Goal: Transaction & Acquisition: Register for event/course

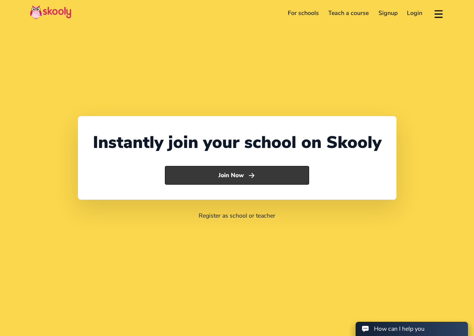
select select "92"
select select "[GEOGRAPHIC_DATA]"
select select "[GEOGRAPHIC_DATA]/[GEOGRAPHIC_DATA]"
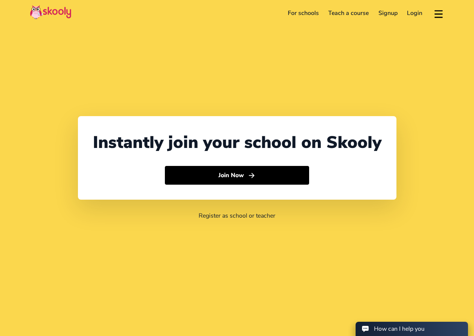
click at [302, 15] on link "For schools" at bounding box center [303, 13] width 41 height 12
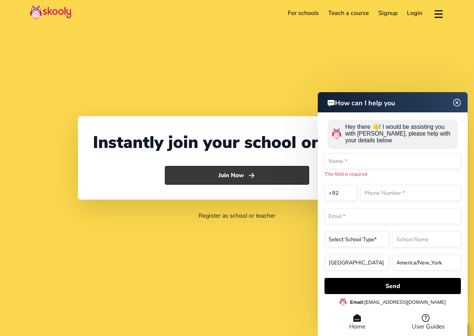
click at [215, 171] on button "Join Now" at bounding box center [237, 175] width 144 height 19
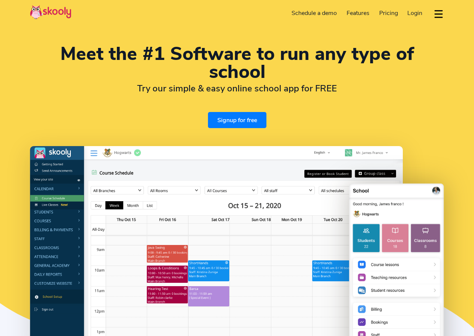
select select "en"
select select "92"
select select "[GEOGRAPHIC_DATA]"
select select "[GEOGRAPHIC_DATA]/[GEOGRAPHIC_DATA]"
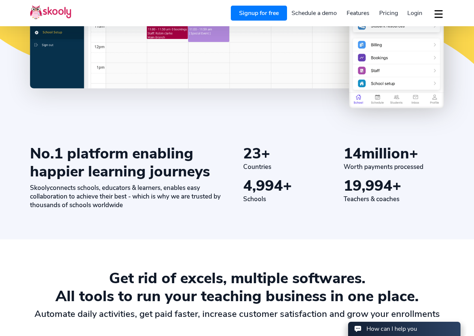
scroll to position [75, 0]
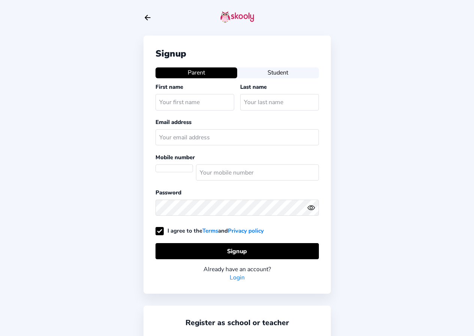
select select "PK"
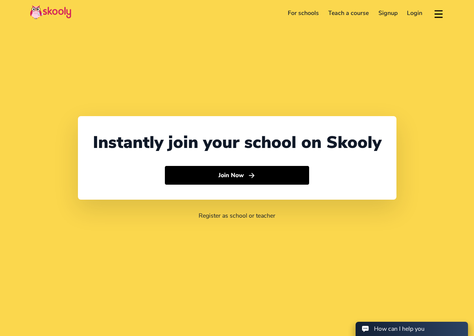
select select "92"
select select "[GEOGRAPHIC_DATA]"
select select "[GEOGRAPHIC_DATA]/[GEOGRAPHIC_DATA]"
click at [390, 12] on link "Signup" at bounding box center [387, 13] width 29 height 12
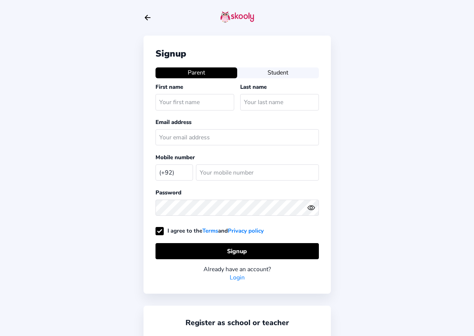
select select "PK"
click at [276, 72] on button "Student" at bounding box center [278, 72] width 82 height 10
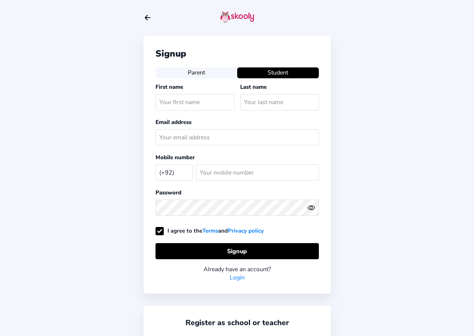
click at [218, 69] on button "Parent" at bounding box center [196, 72] width 82 height 10
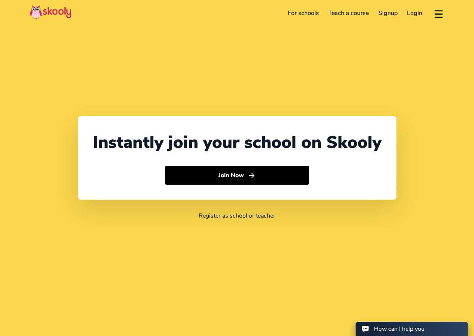
select select "92"
select select "[GEOGRAPHIC_DATA]"
select select "[GEOGRAPHIC_DATA]/[GEOGRAPHIC_DATA]"
select select "92"
select select "[GEOGRAPHIC_DATA]"
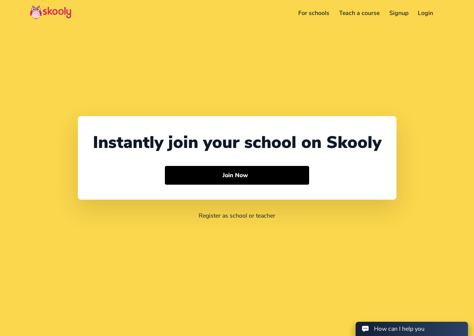
select select "[GEOGRAPHIC_DATA]/[GEOGRAPHIC_DATA]"
click at [313, 10] on link "For schools" at bounding box center [303, 13] width 41 height 12
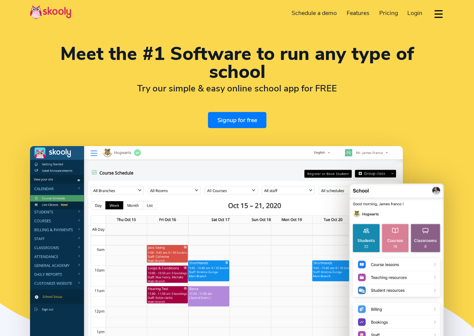
select select "en"
select select "92"
select select "[GEOGRAPHIC_DATA]"
select select "[GEOGRAPHIC_DATA]/[GEOGRAPHIC_DATA]"
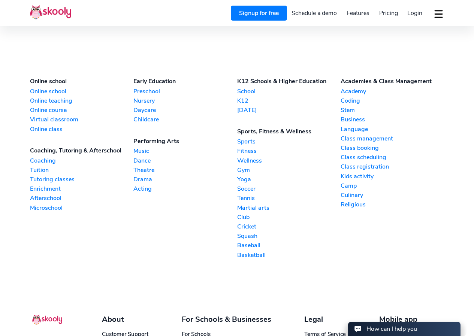
scroll to position [1748, 0]
